Goal: Obtain resource: Obtain resource

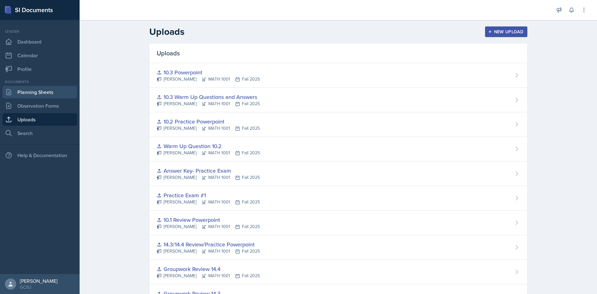
click at [41, 93] on link "Planning Sheets" at bounding box center [39, 92] width 75 height 12
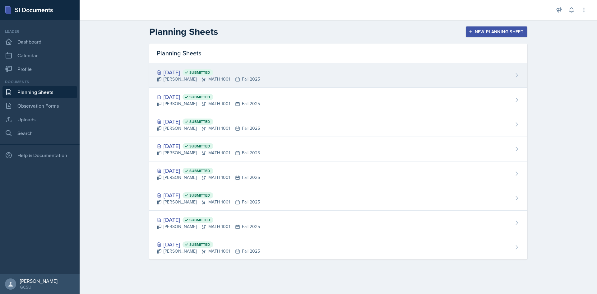
click at [183, 73] on div "[DATE] Submitted" at bounding box center [208, 72] width 103 height 8
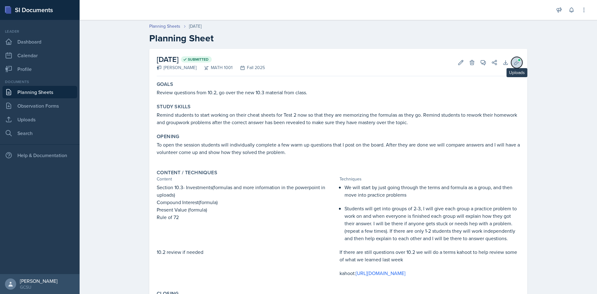
click at [517, 60] on span at bounding box center [519, 60] width 4 height 4
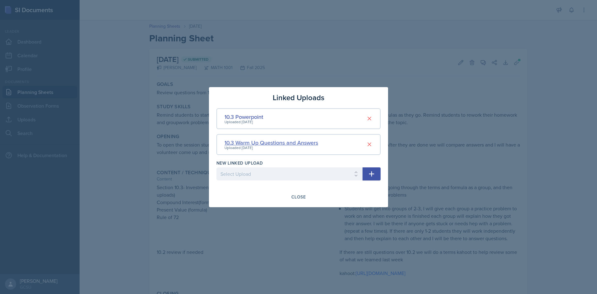
click at [274, 144] on div "10.3 Warm Up Questions and Answers" at bounding box center [271, 142] width 94 height 8
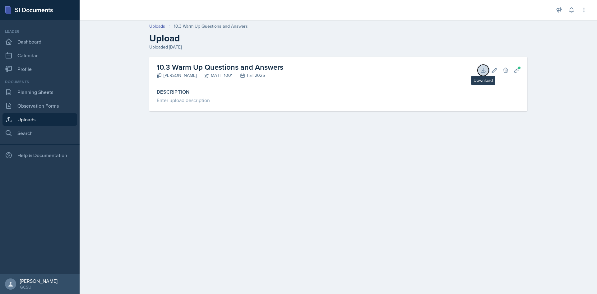
click at [483, 70] on icon at bounding box center [483, 70] width 6 height 6
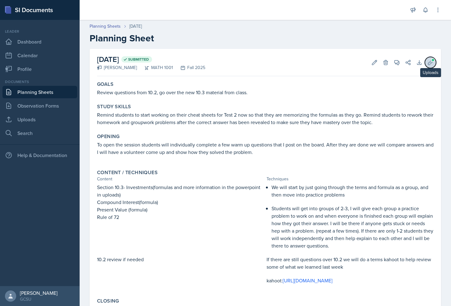
click at [431, 58] on span at bounding box center [433, 60] width 4 height 4
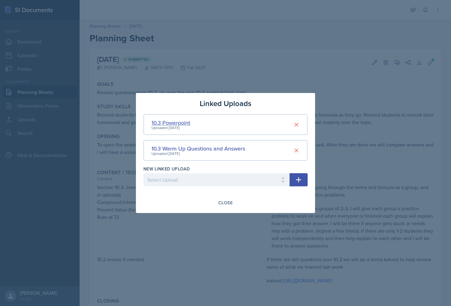
click at [183, 122] on div "10.3 Powerpoint" at bounding box center [170, 122] width 39 height 8
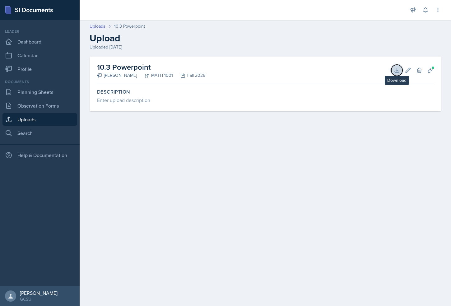
click at [395, 71] on icon at bounding box center [397, 70] width 6 height 6
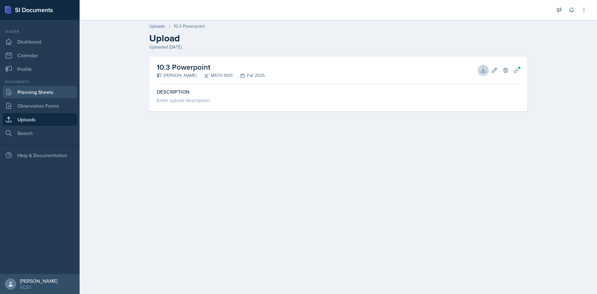
click at [26, 91] on link "Planning Sheets" at bounding box center [39, 92] width 75 height 12
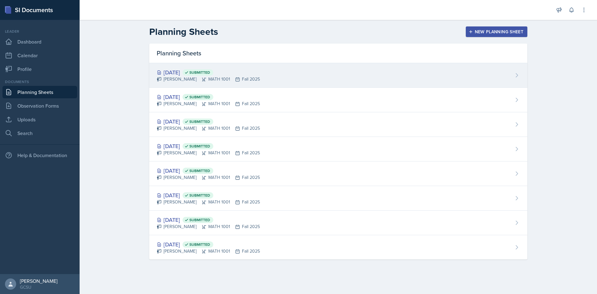
click at [173, 71] on div "[DATE] Submitted" at bounding box center [208, 72] width 103 height 8
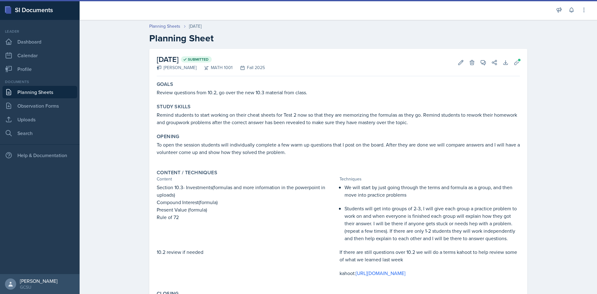
scroll to position [59, 0]
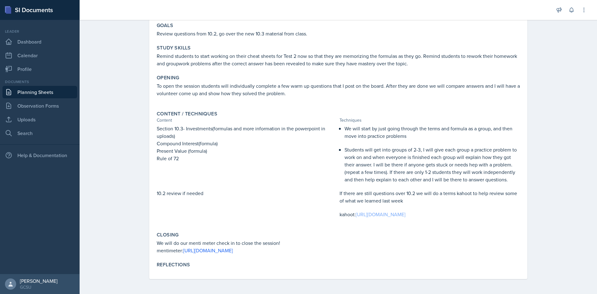
click at [382, 216] on link "[URL][DOMAIN_NAME]" at bounding box center [381, 214] width 50 height 7
click at [215, 253] on link "[URL][DOMAIN_NAME]" at bounding box center [208, 250] width 50 height 7
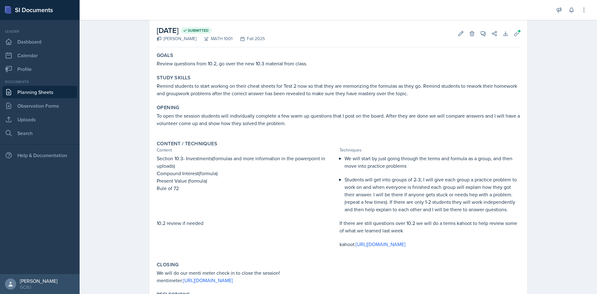
scroll to position [0, 0]
